Goal: Transaction & Acquisition: Purchase product/service

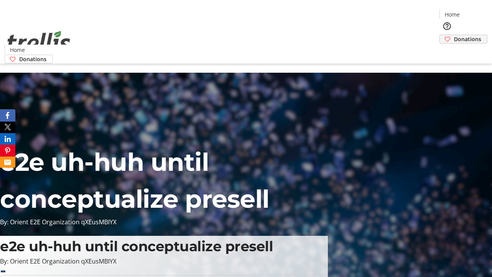
click at [454, 35] on span "Donations" at bounding box center [467, 39] width 27 height 8
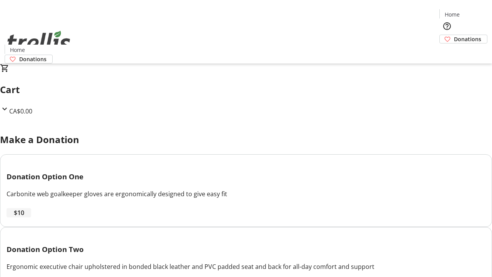
click at [24, 217] on span "$10" at bounding box center [19, 212] width 10 height 9
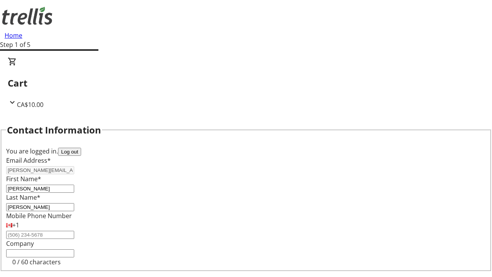
select select "CA"
type input "Kelowna"
select select "BC"
type input "Kelowna"
type input "V1Y 0C2"
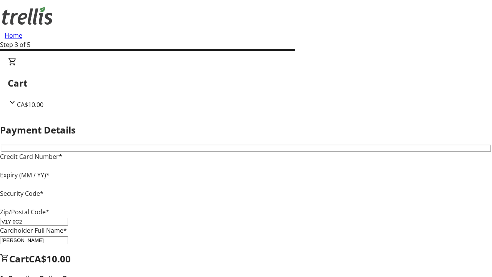
type input "V1Y 0C2"
